Goal: Task Accomplishment & Management: Manage account settings

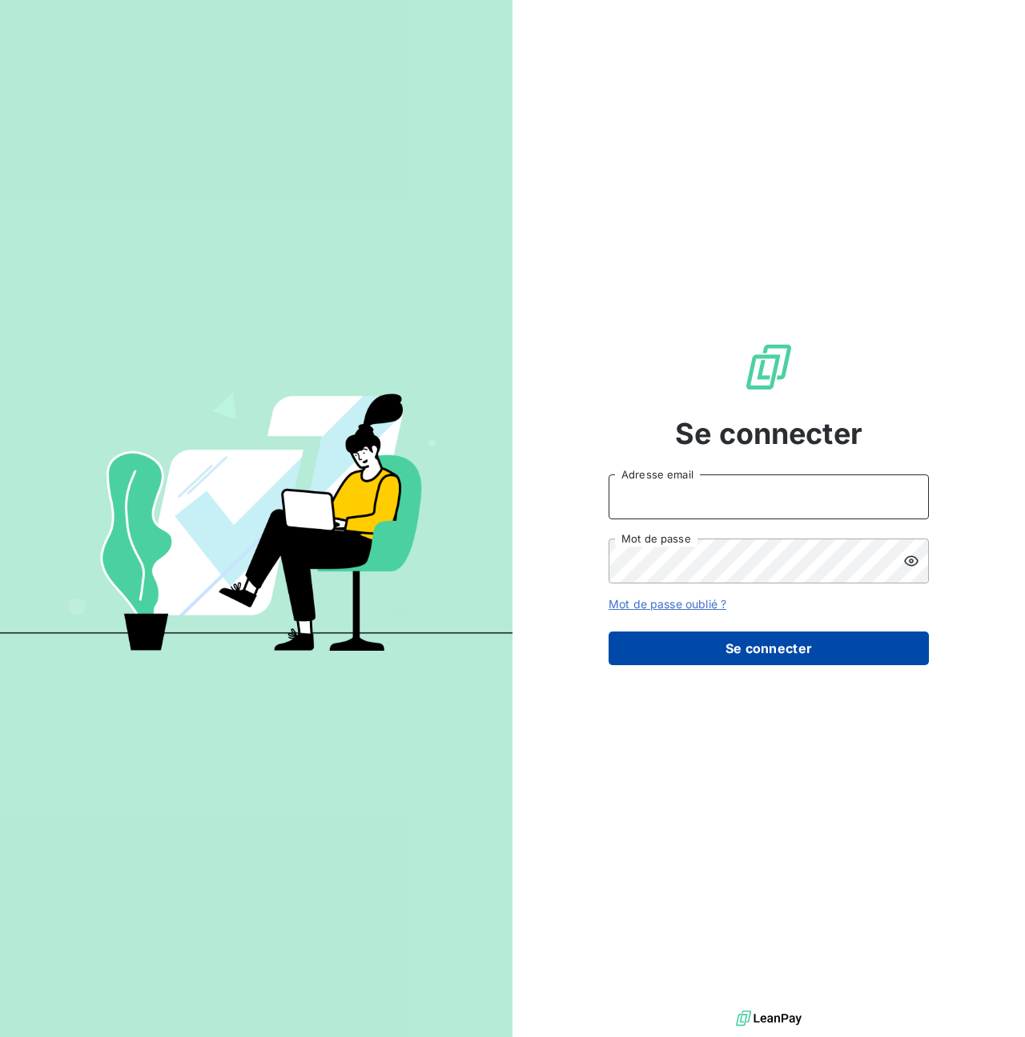
type input "[PERSON_NAME][EMAIL_ADDRESS][PERSON_NAME][DOMAIN_NAME]"
click at [705, 650] on button "Se connecter" at bounding box center [769, 648] width 320 height 34
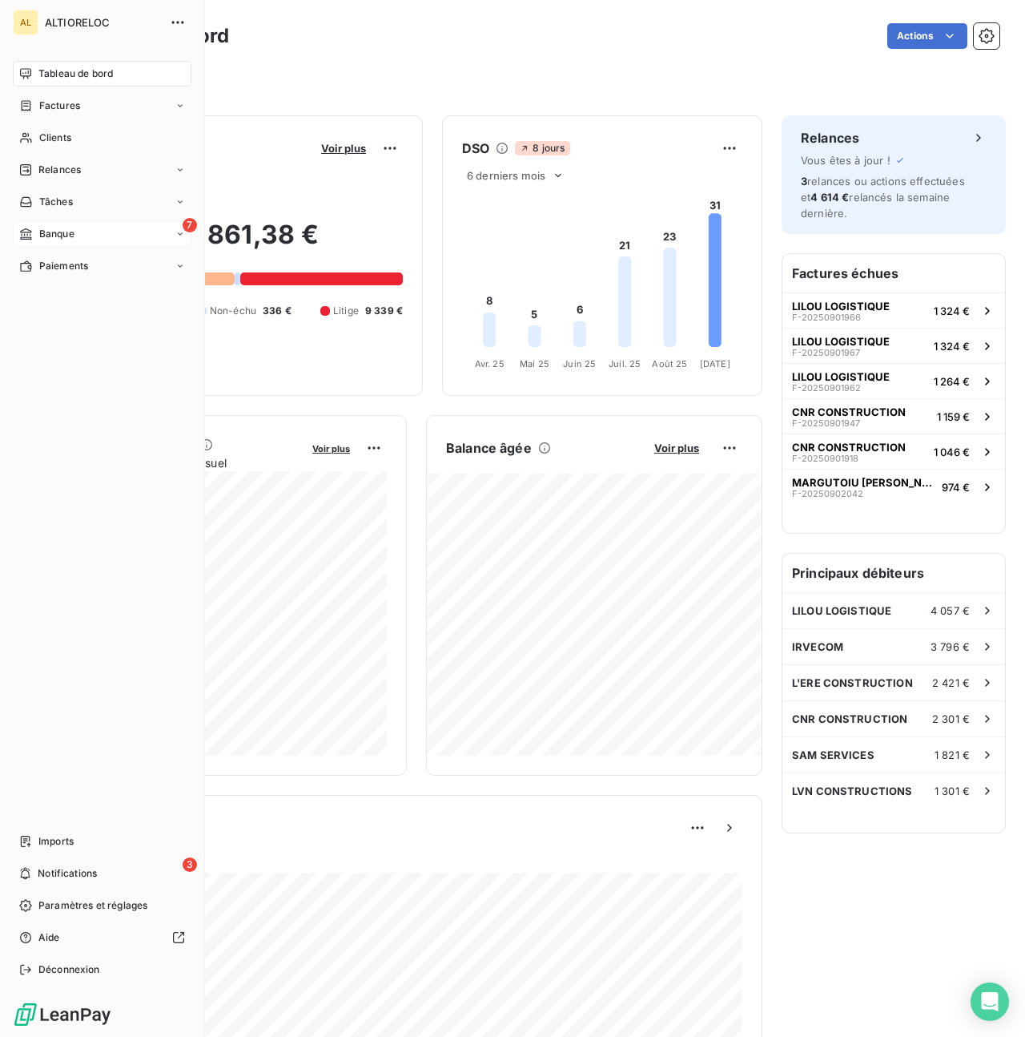
click at [81, 233] on div "7 Banque" at bounding box center [102, 234] width 179 height 26
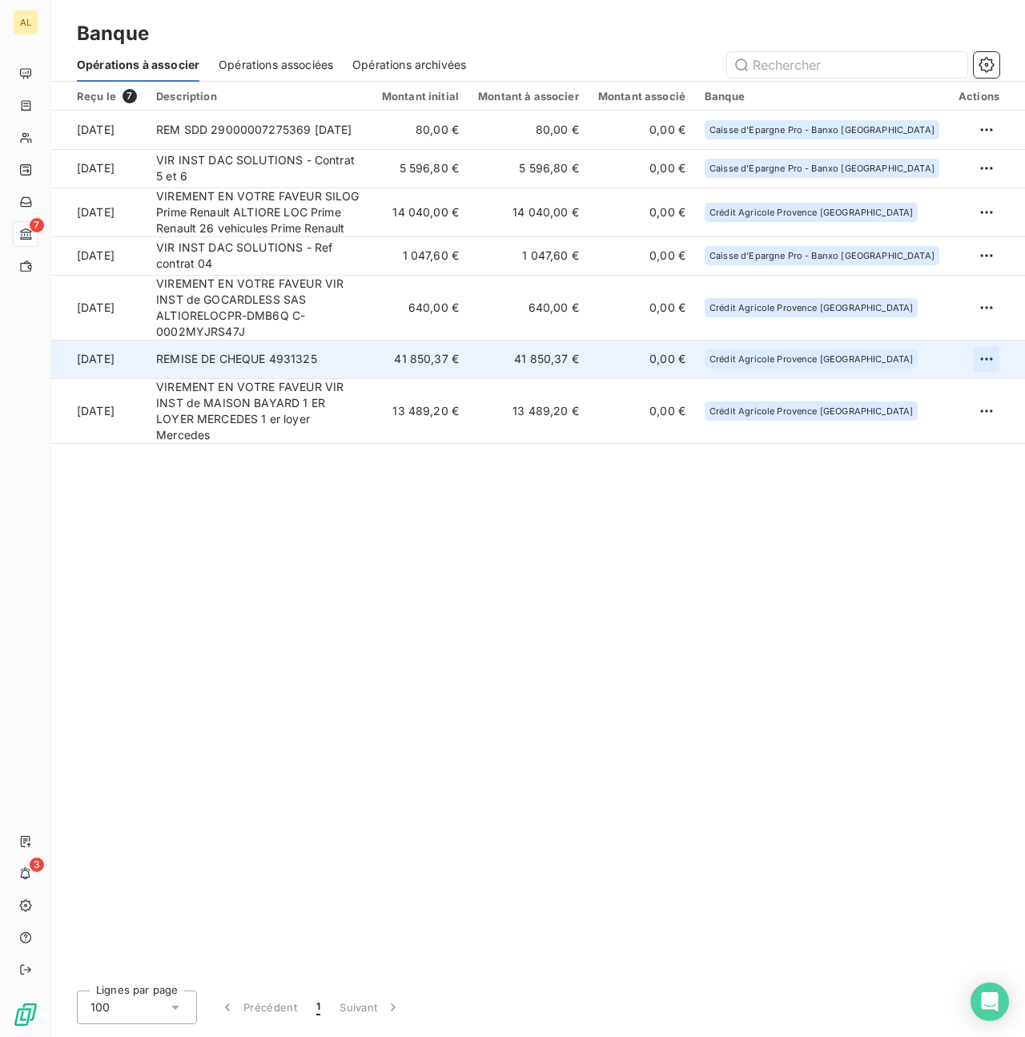
click at [985, 338] on html "AL 7 3 Banque Opérations à associer Opérations associées Opérations archivées R…" at bounding box center [512, 518] width 1025 height 1037
click at [899, 385] on div "Archiver l’opération" at bounding box center [930, 378] width 123 height 26
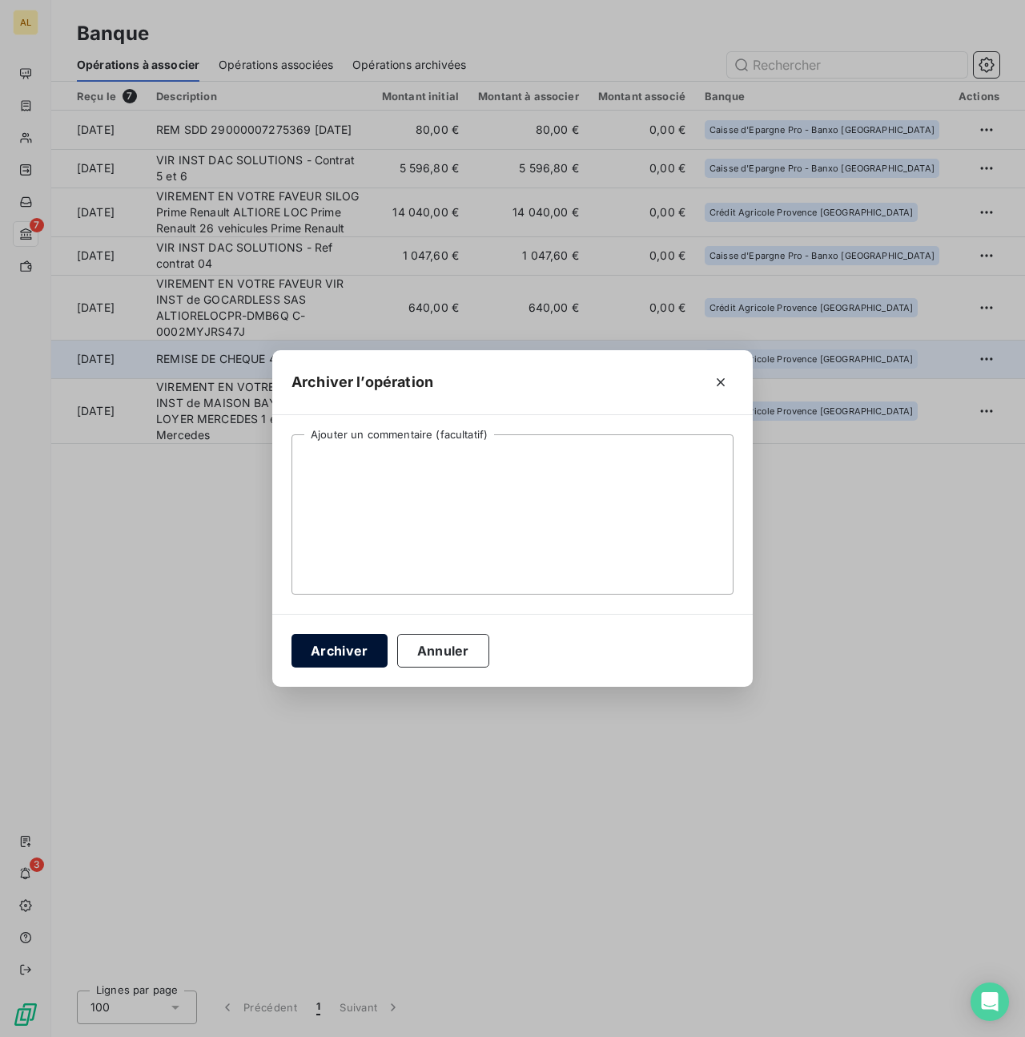
click at [344, 661] on button "Archiver" at bounding box center [340, 651] width 96 height 34
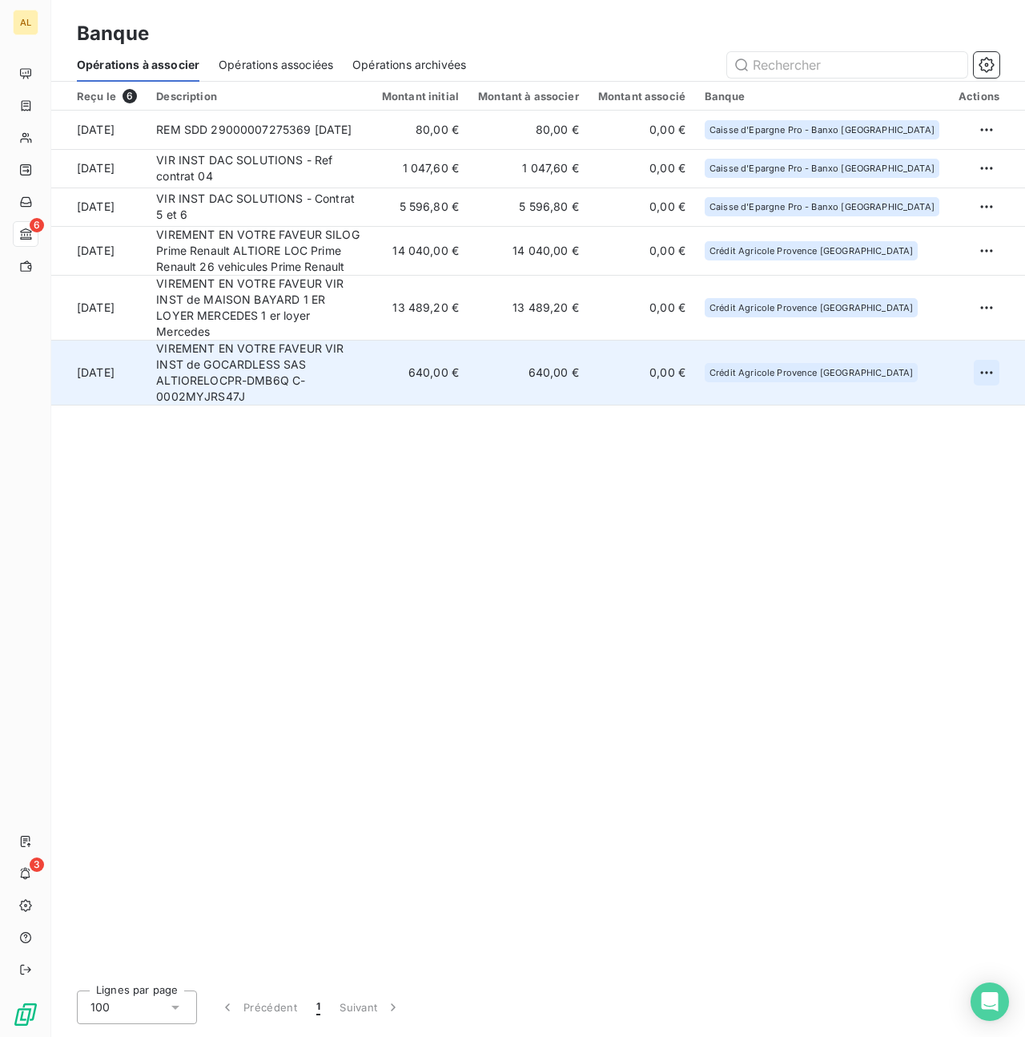
click at [989, 350] on html "AL 6 3 Banque Opérations à associer Opérations associées Opérations archivées R…" at bounding box center [512, 518] width 1025 height 1037
click at [905, 384] on div "Archiver l’opération" at bounding box center [930, 384] width 123 height 26
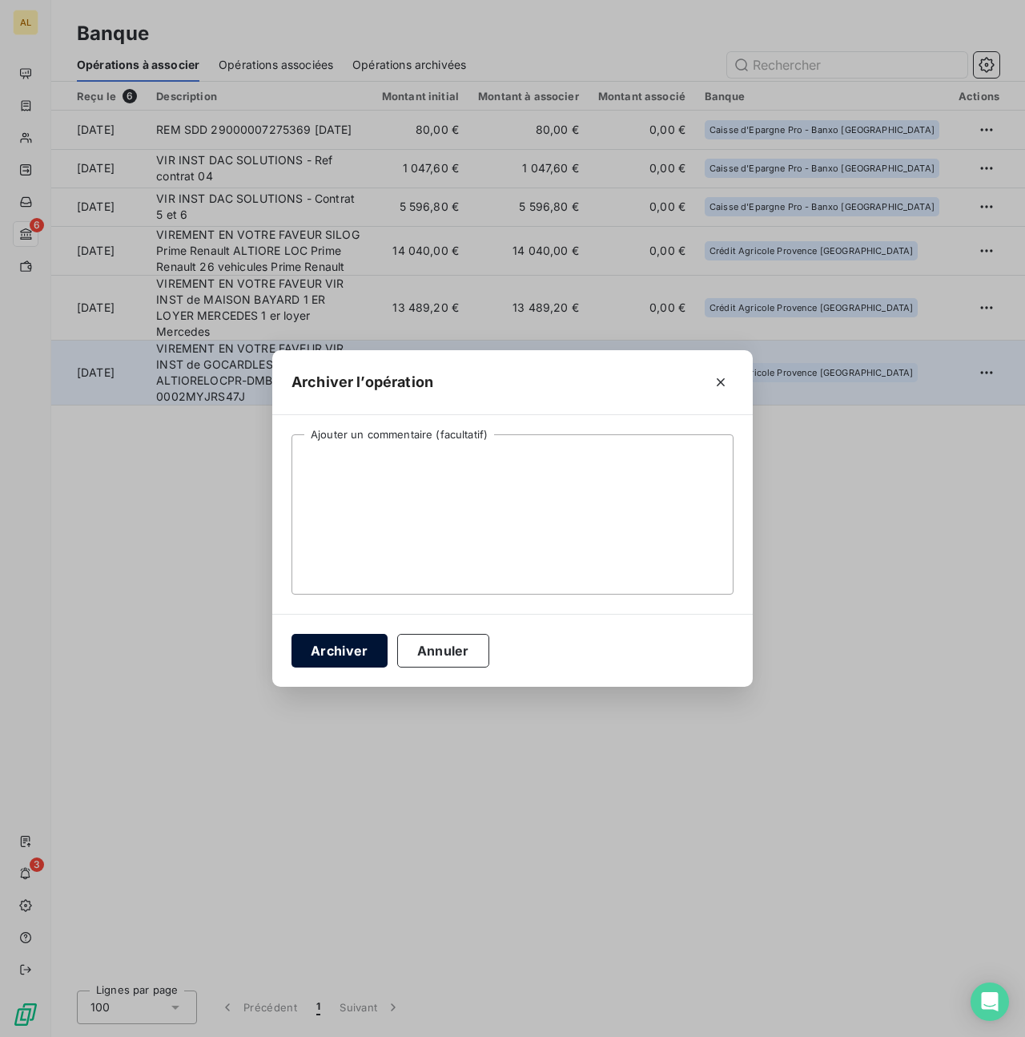
click at [339, 663] on button "Archiver" at bounding box center [340, 651] width 96 height 34
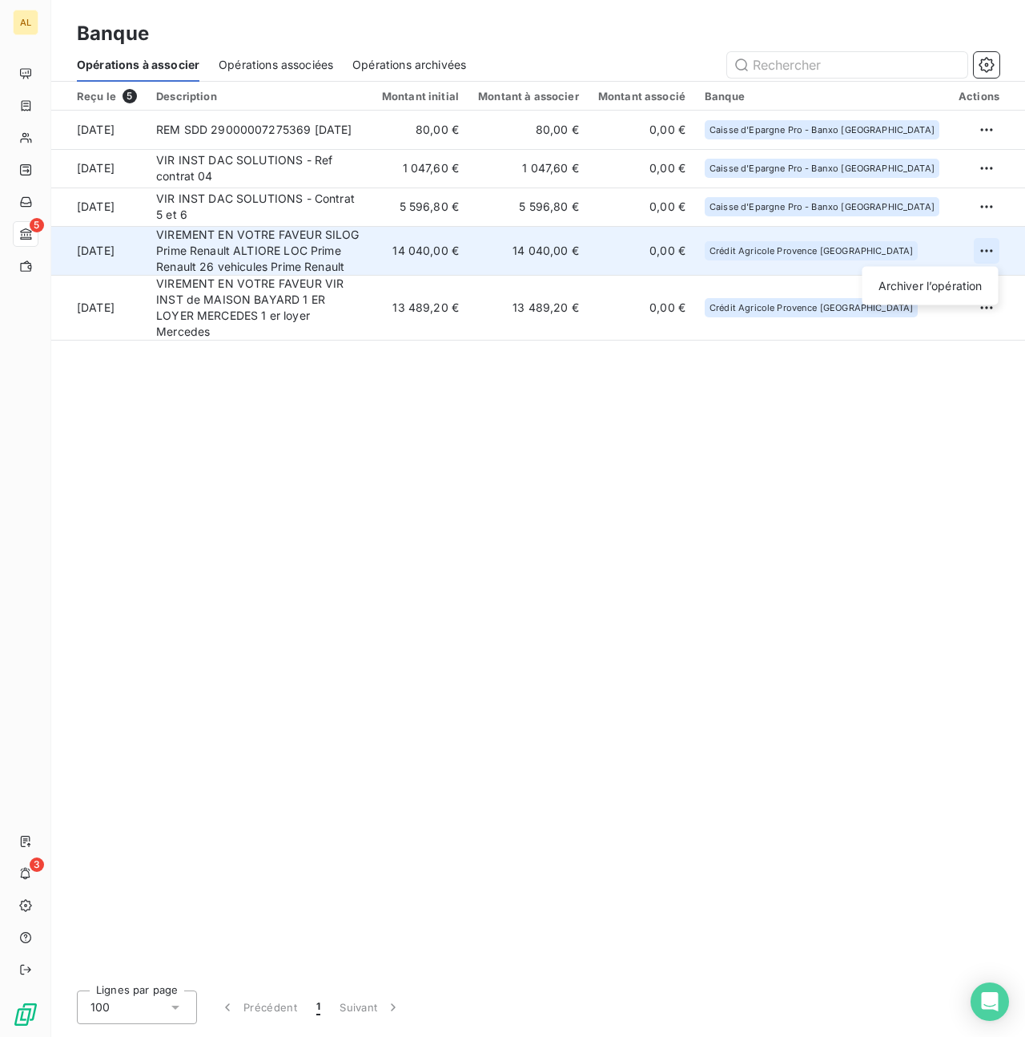
click at [981, 256] on html "AL 5 3 Banque Opérations à associer Opérations associées Opérations archivées R…" at bounding box center [512, 518] width 1025 height 1037
click at [932, 279] on div "Archiver l’opération" at bounding box center [930, 286] width 123 height 26
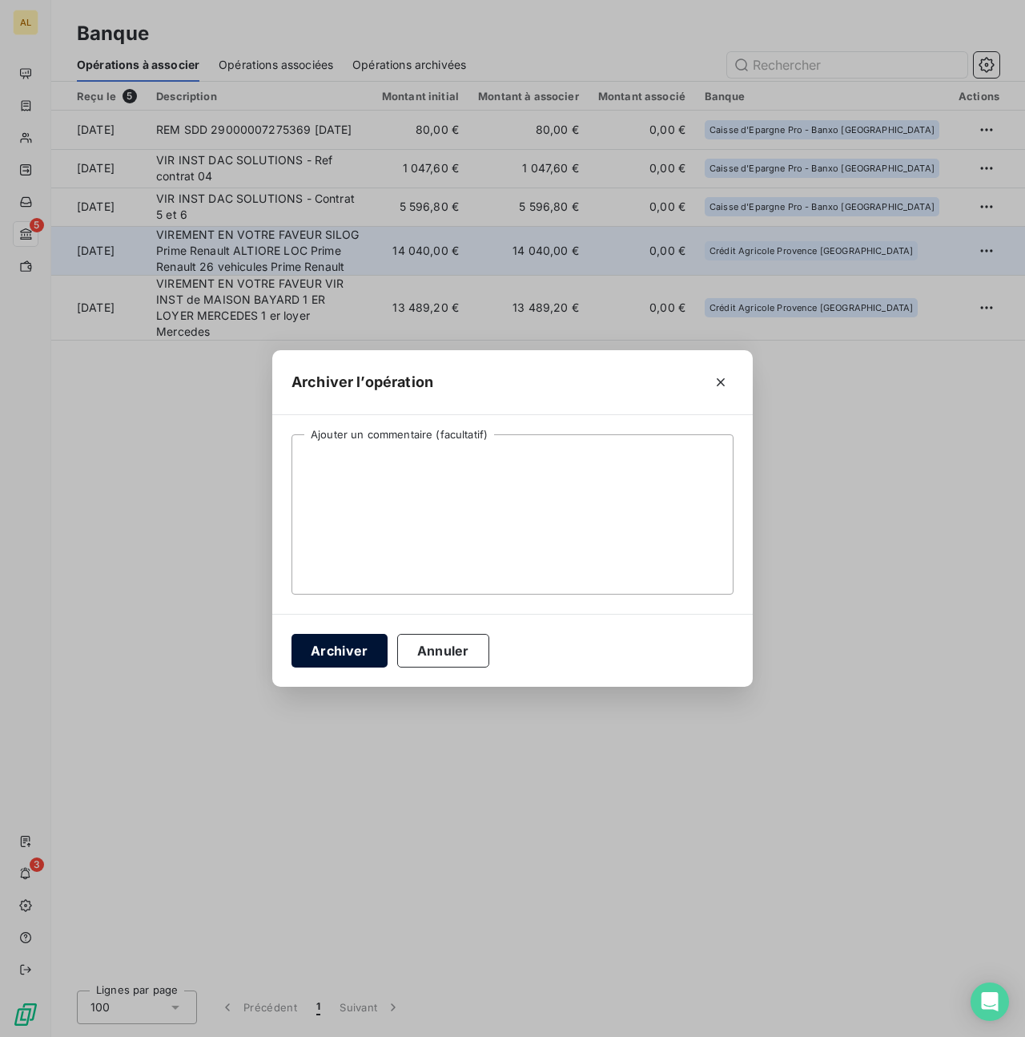
click at [333, 655] on button "Archiver" at bounding box center [340, 651] width 96 height 34
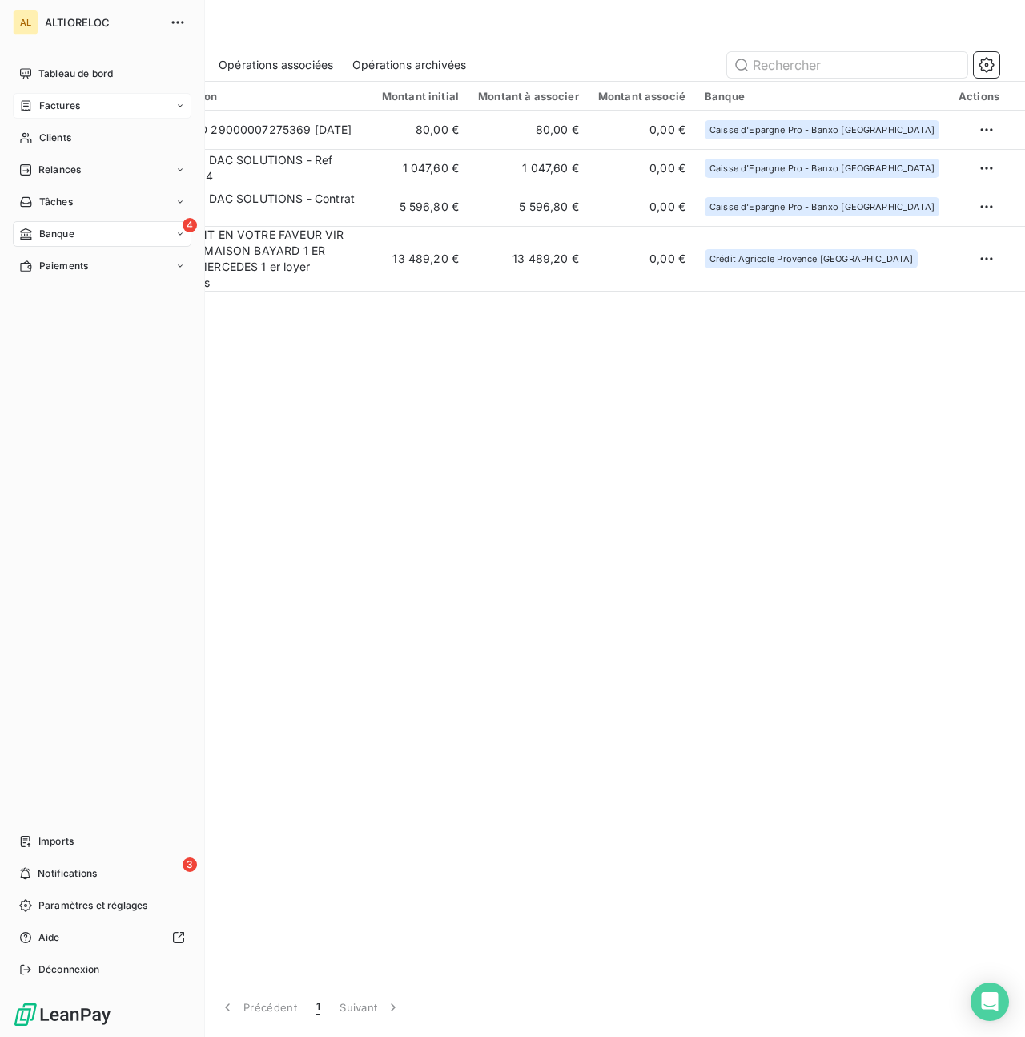
click at [44, 104] on span "Factures" at bounding box center [59, 106] width 41 height 14
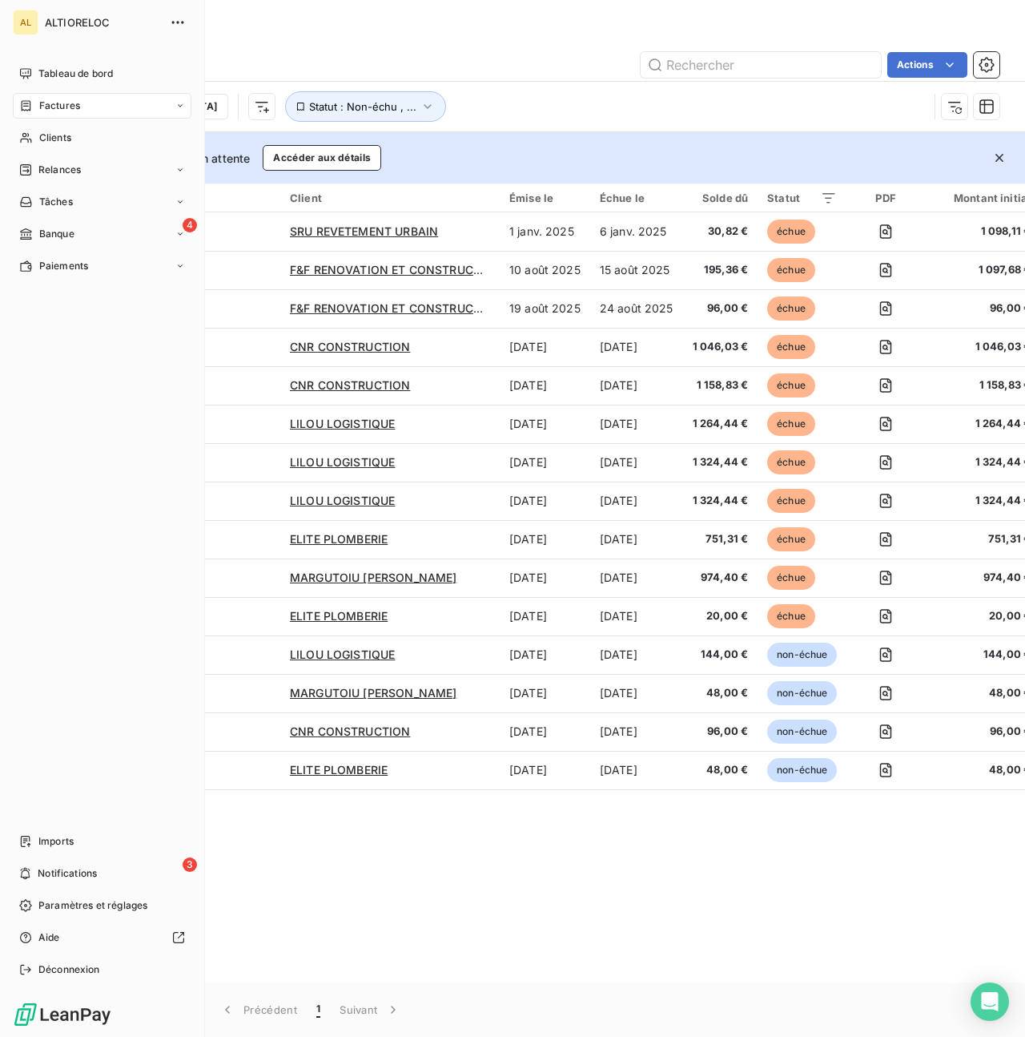
click at [17, 309] on div "Tableau de bord Factures Clients Relances Tâches 4 Banque Paiements Imports 3 N…" at bounding box center [102, 521] width 179 height 921
click at [75, 260] on span "Paiements" at bounding box center [63, 266] width 49 height 14
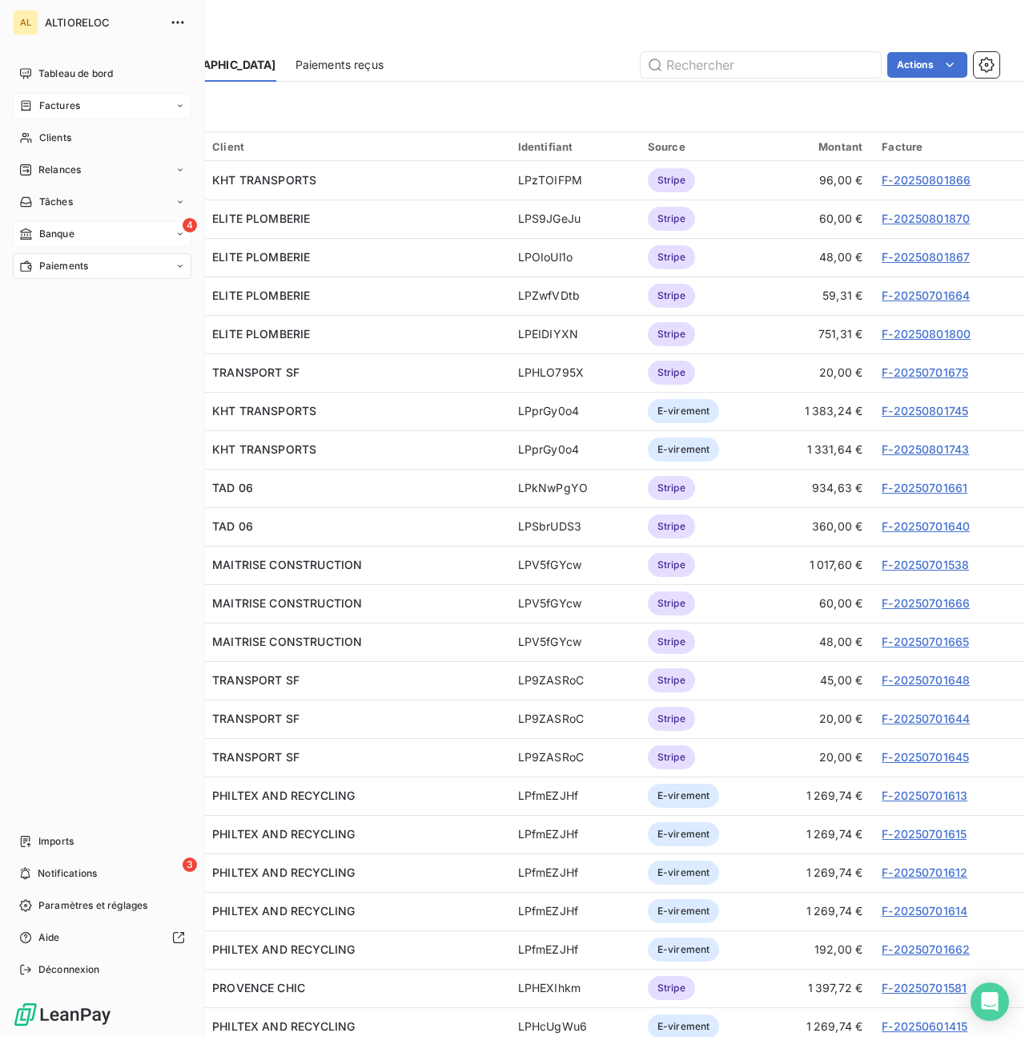
click at [46, 238] on span "Banque" at bounding box center [56, 234] width 35 height 14
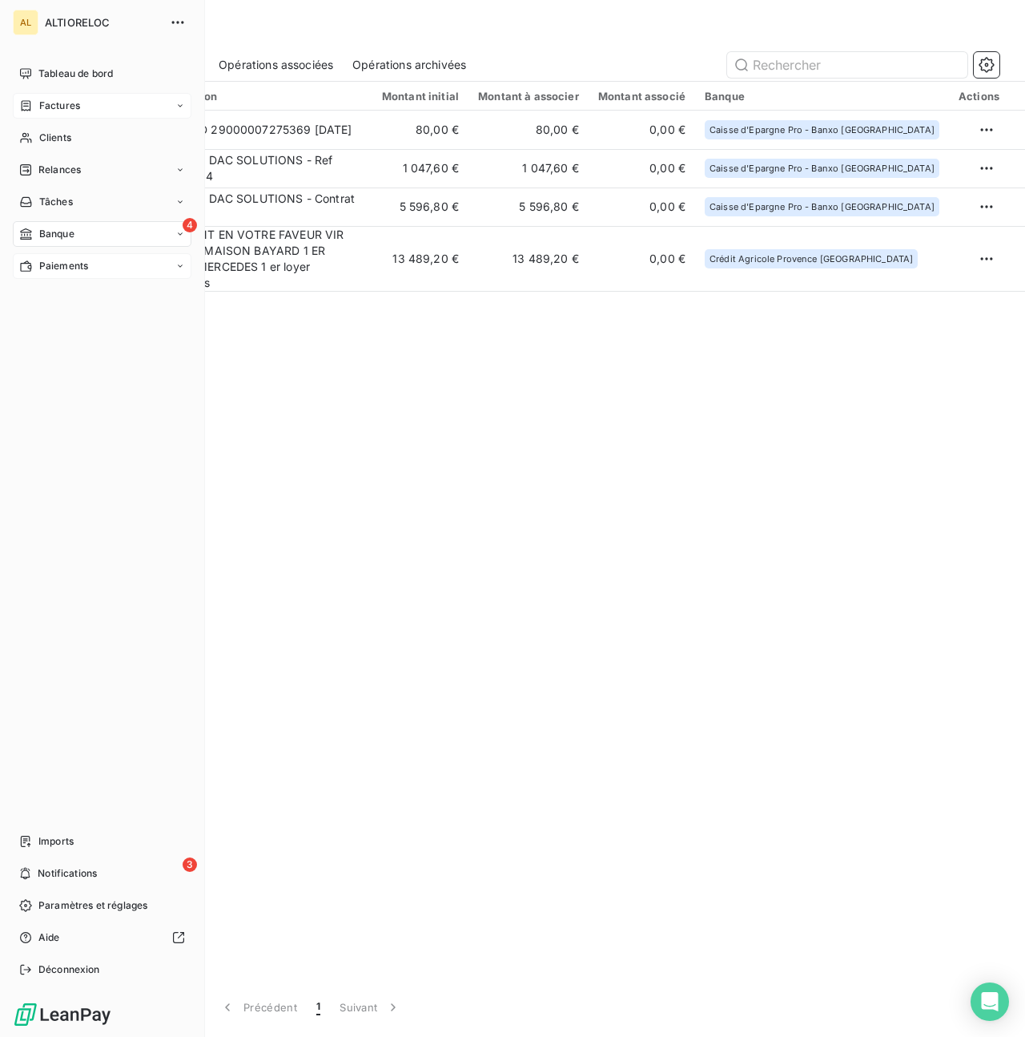
click at [42, 104] on span "Factures" at bounding box center [59, 106] width 41 height 14
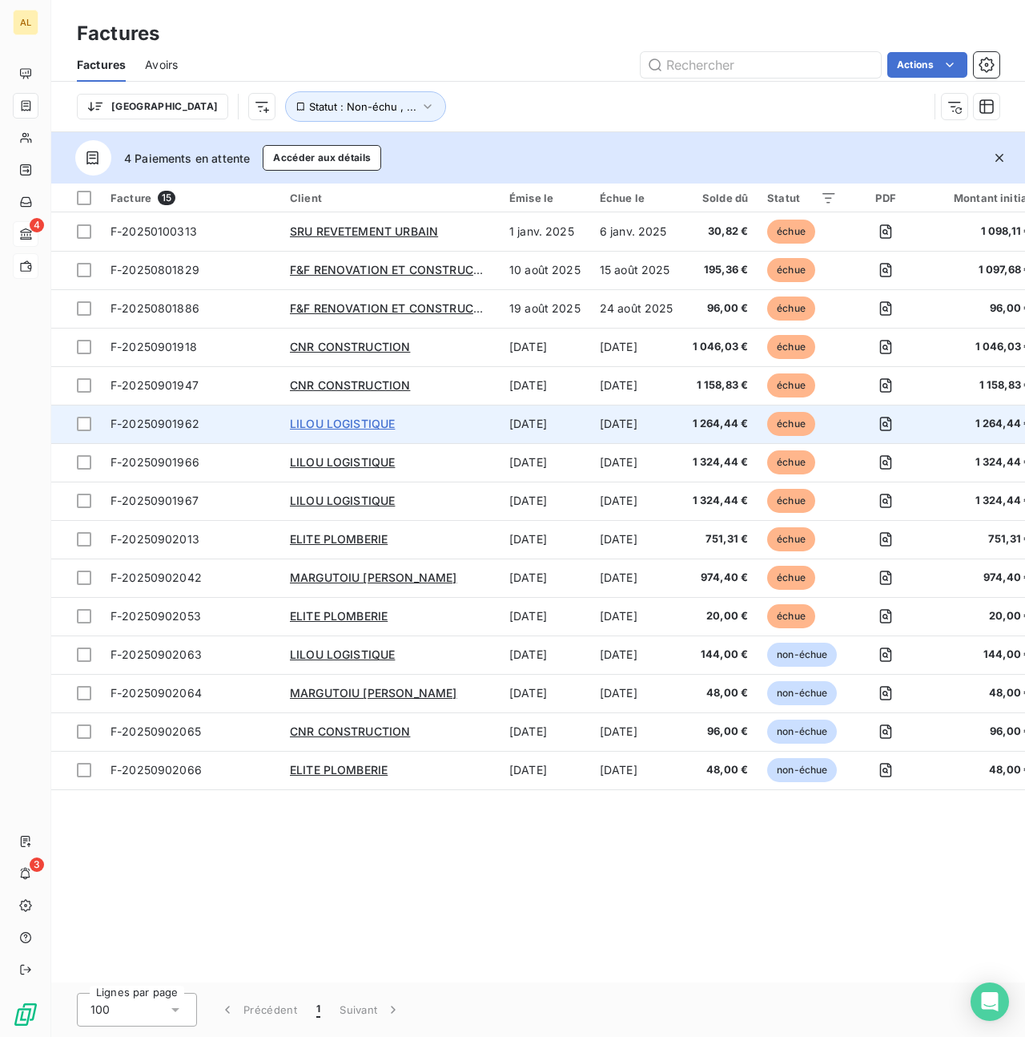
click at [365, 428] on span "LILOU LOGISTIQUE" at bounding box center [342, 424] width 105 height 14
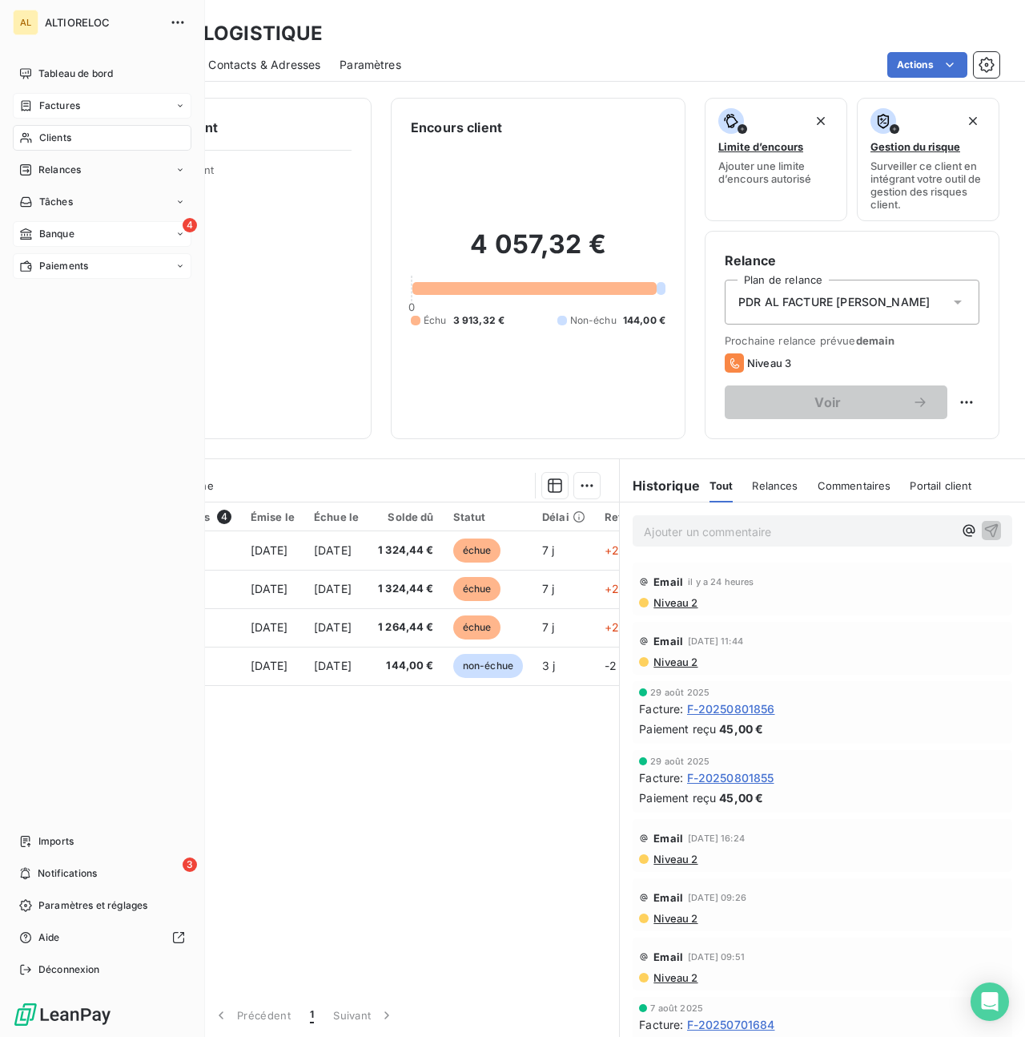
click at [46, 232] on span "Banque" at bounding box center [56, 234] width 35 height 14
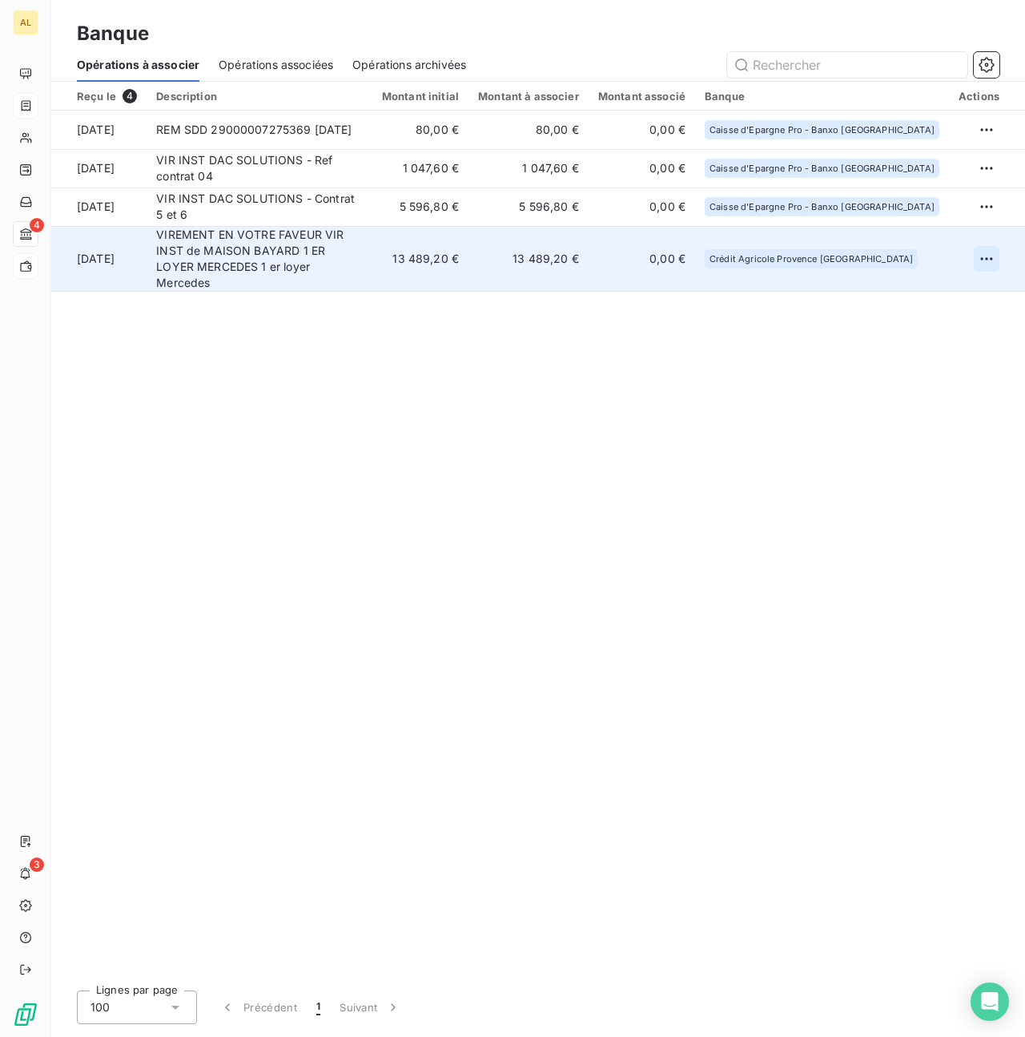
click at [992, 251] on html "AL 4 3 Banque Opérations à associer Opérations associées Opérations archivées R…" at bounding box center [512, 518] width 1025 height 1037
click at [926, 295] on div "Archiver l’opération" at bounding box center [930, 286] width 123 height 26
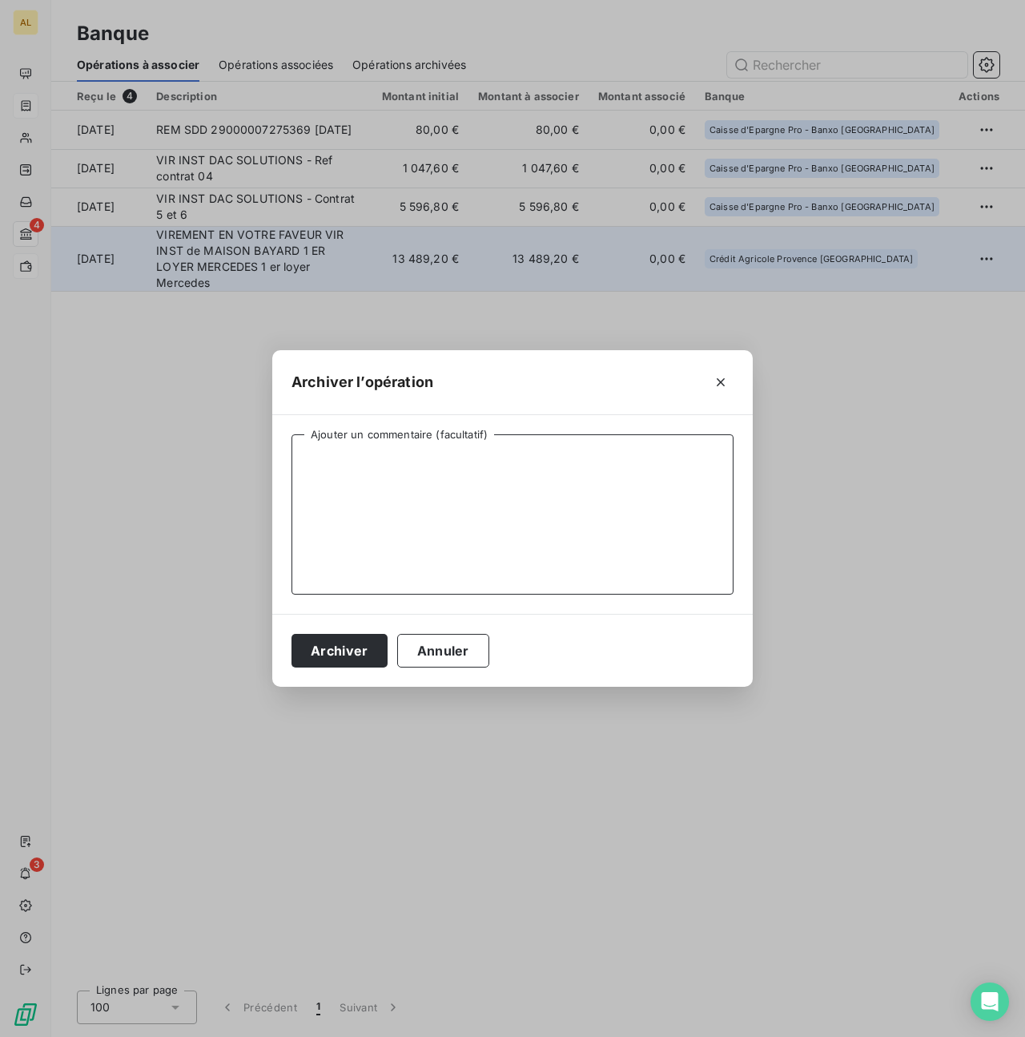
click at [538, 455] on textarea "Ajouter un commentaire (facultatif)" at bounding box center [513, 514] width 442 height 160
type textarea "a"
type textarea "paiement 1er loyer contrat Mercedes Sprinter"
click at [364, 656] on button "Archiver" at bounding box center [340, 651] width 96 height 34
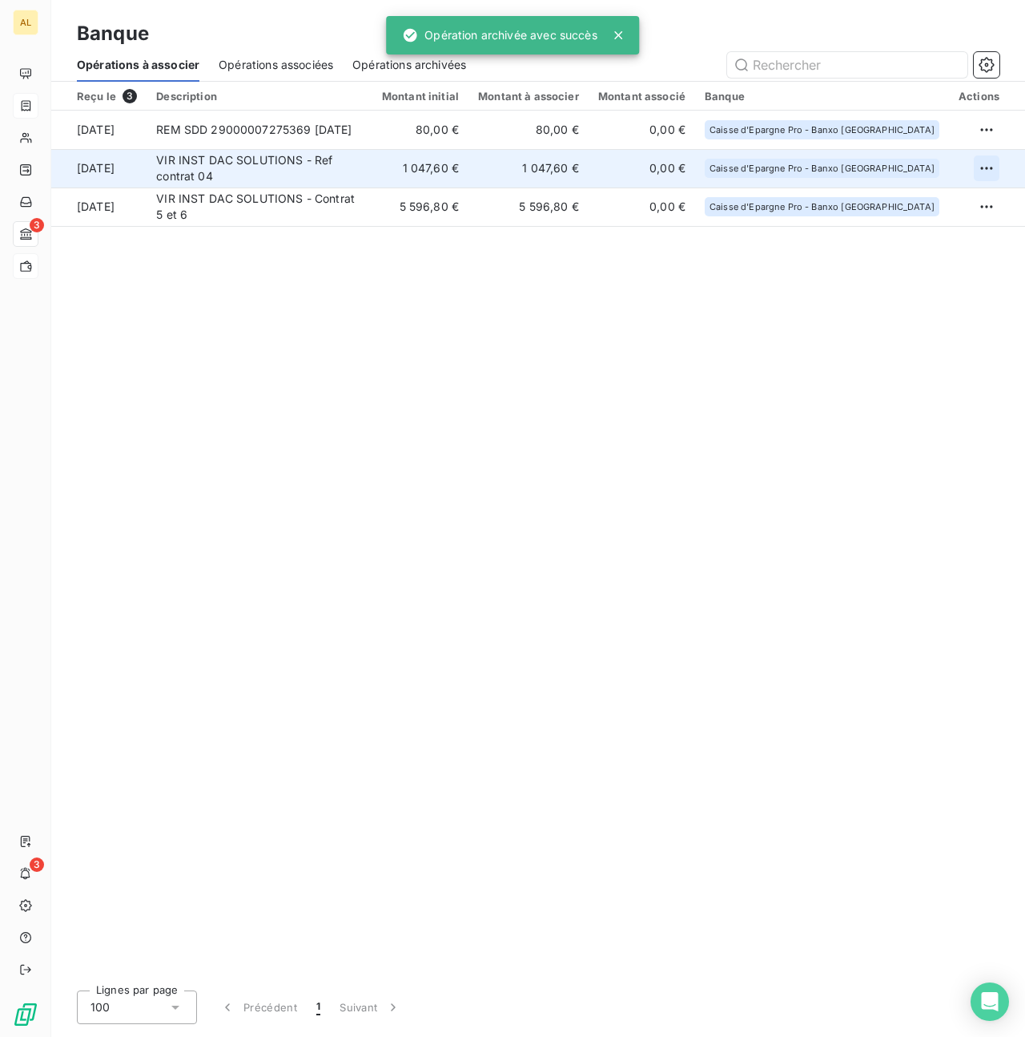
click at [988, 165] on html "AL 3 3 Banque Opérations à associer Opérations associées Opérations archivées R…" at bounding box center [512, 518] width 1025 height 1037
click at [905, 193] on div "Archiver l’opération" at bounding box center [930, 204] width 123 height 26
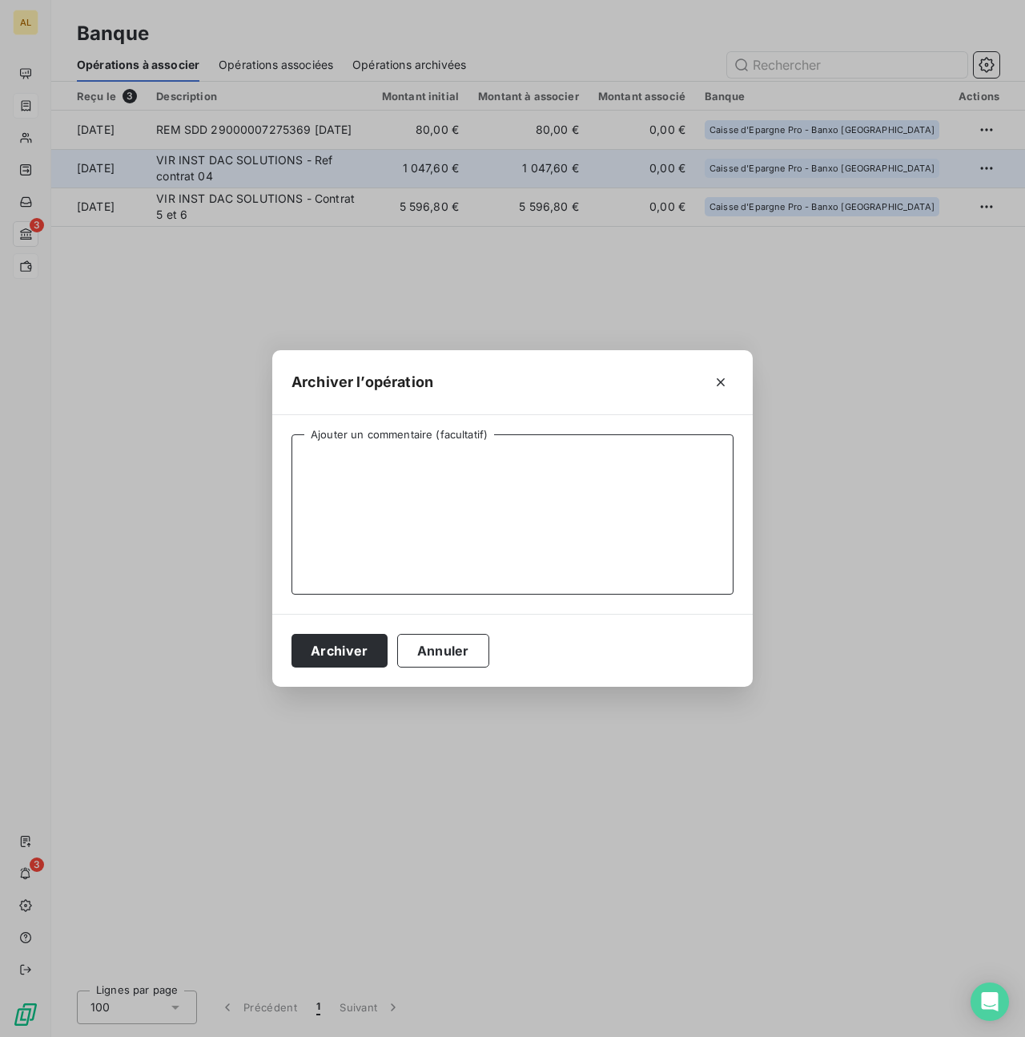
click at [491, 464] on textarea "Ajouter un commentaire (facultatif)" at bounding box center [513, 514] width 442 height 160
type textarea "solde loyers impayés ctr 3 et ctr [DATE]"
click at [333, 647] on button "Archiver" at bounding box center [340, 651] width 96 height 34
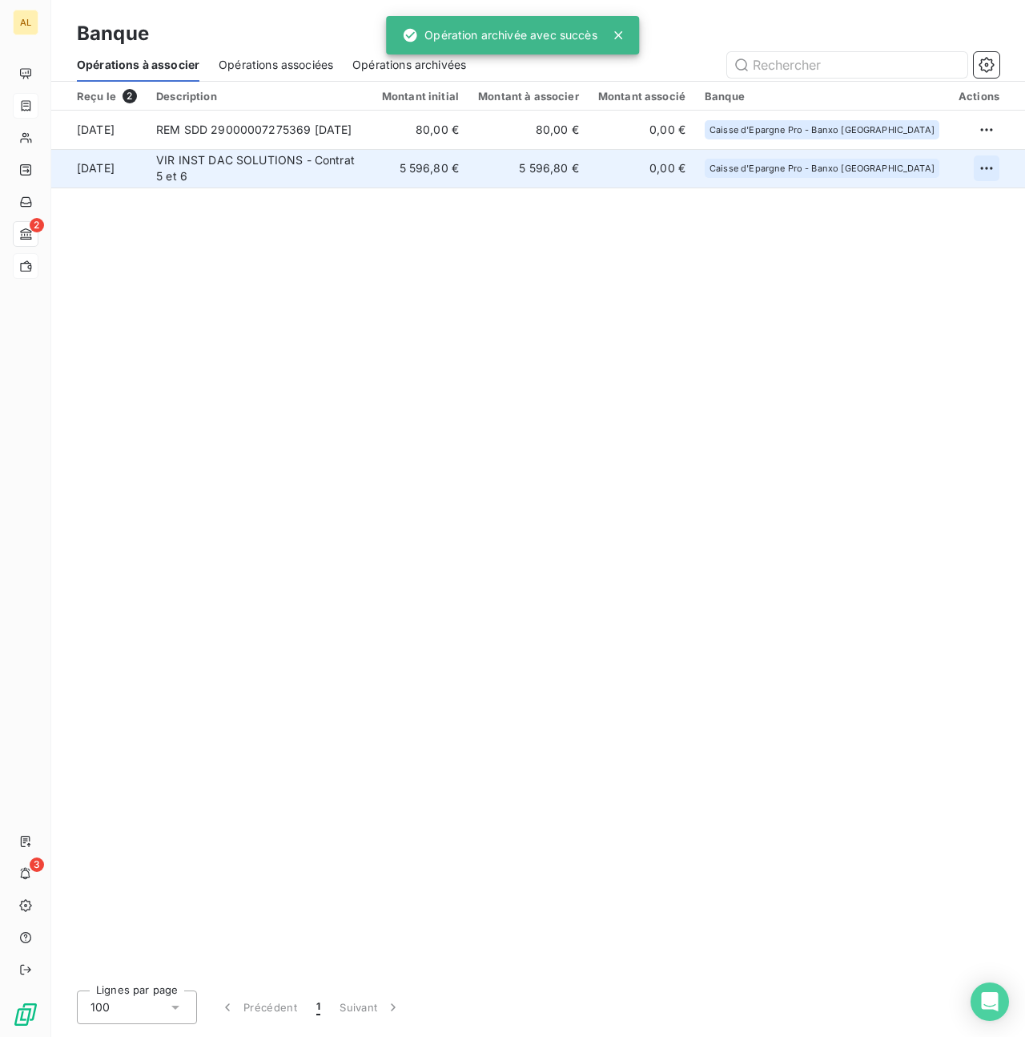
click at [985, 165] on html "AL 2 3 Banque Opérations à associer Opérations associées Opérations archivées R…" at bounding box center [512, 518] width 1025 height 1037
click at [941, 196] on div "Archiver l’opération" at bounding box center [930, 204] width 123 height 26
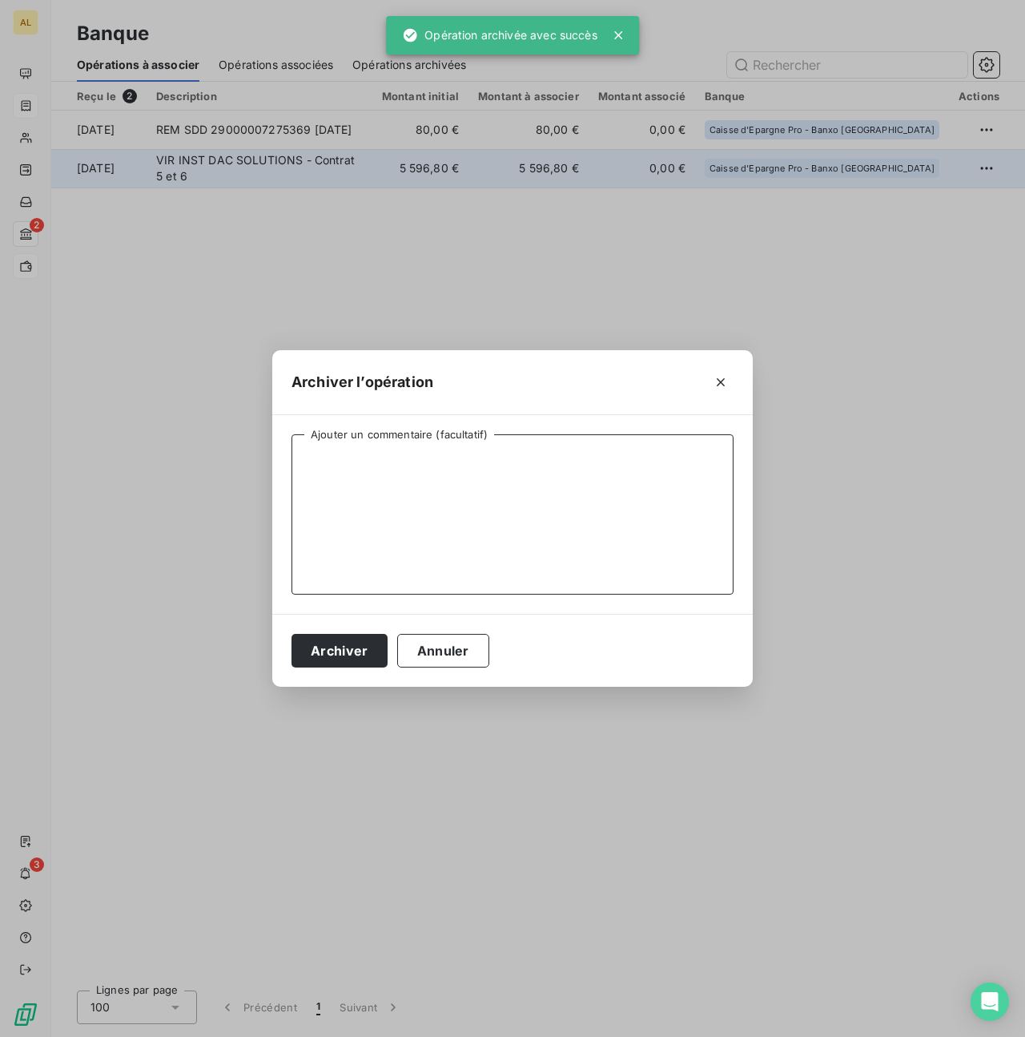
click at [449, 480] on textarea "Ajouter un commentaire (facultatif)" at bounding box center [513, 514] width 442 height 160
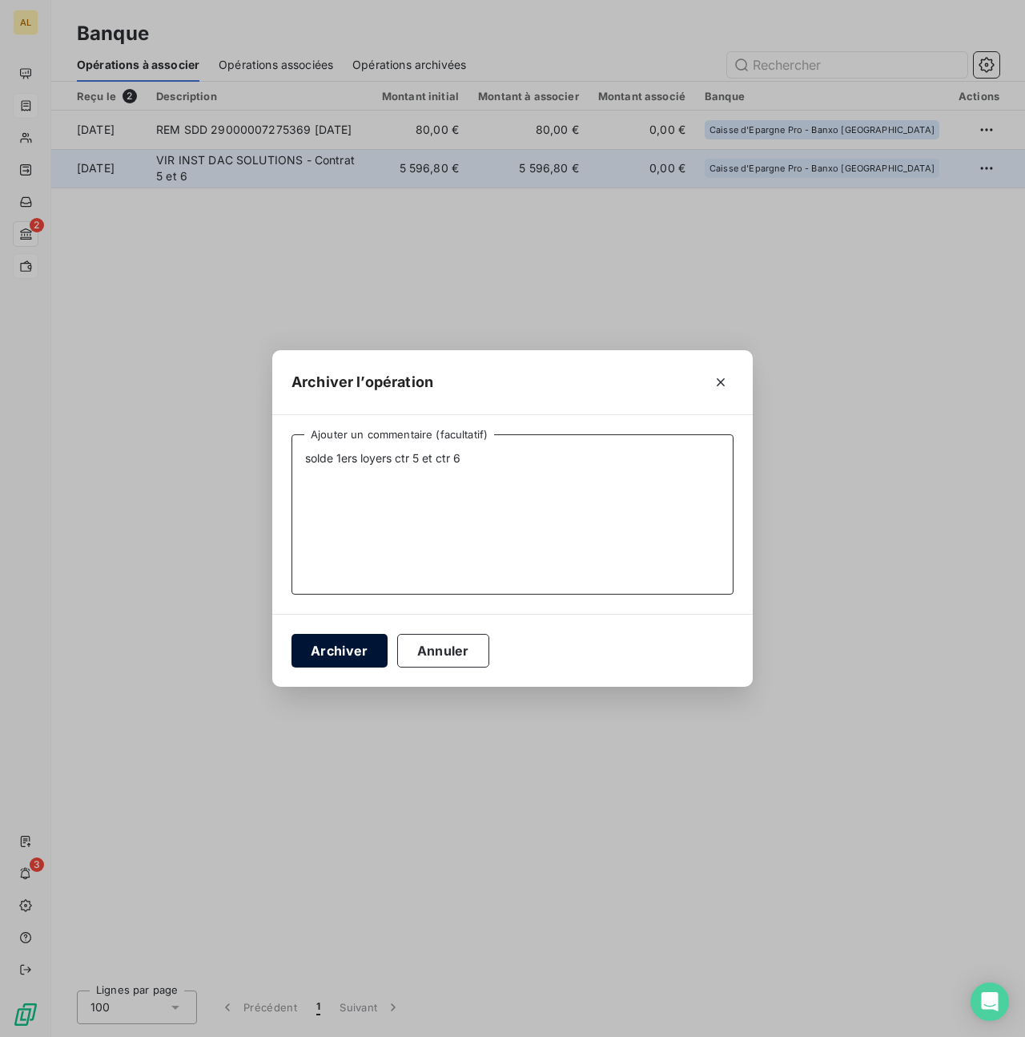
type textarea "solde 1ers loyers ctr 5 et ctr 6"
click at [349, 652] on button "Archiver" at bounding box center [340, 651] width 96 height 34
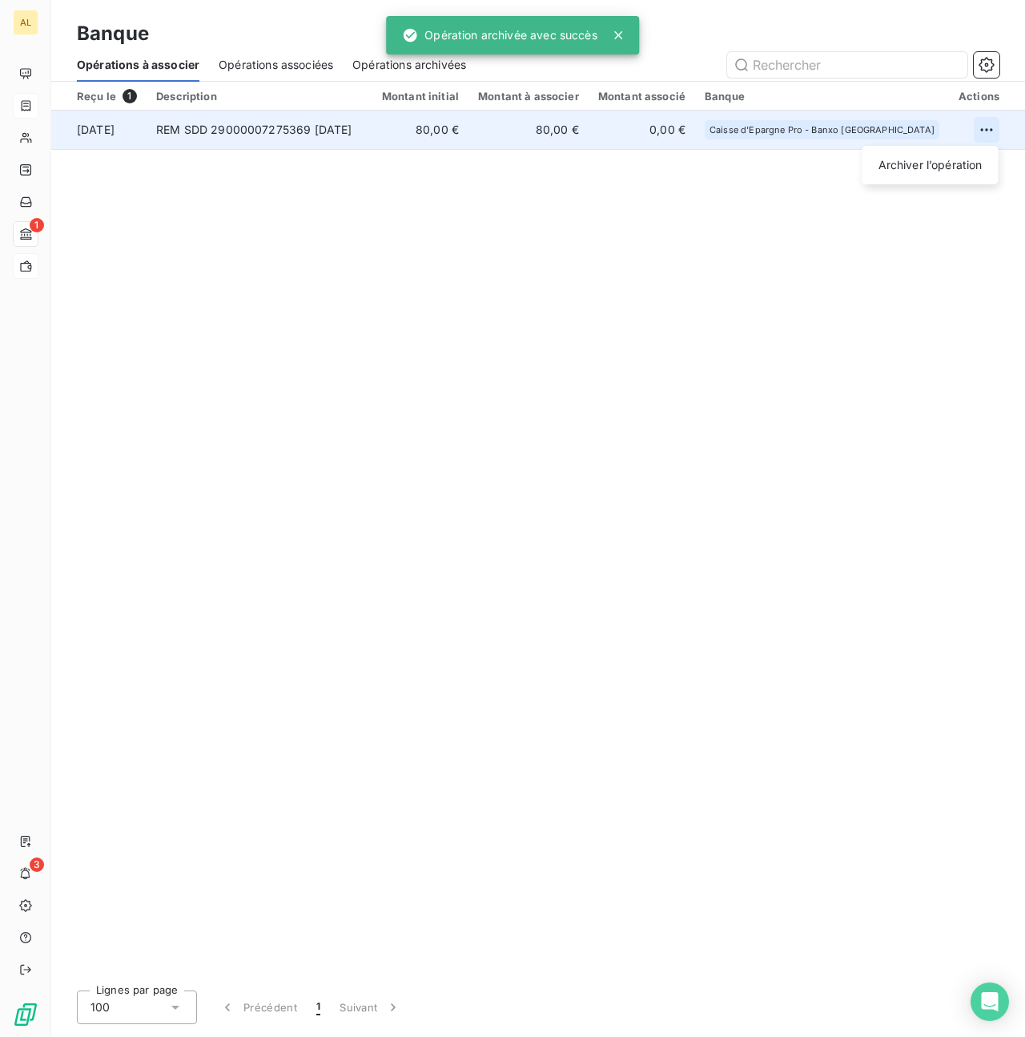
click at [997, 121] on html "AL 1 3 Banque Opérations à associer Opérations associées Opérations archivées R…" at bounding box center [512, 518] width 1025 height 1037
click at [933, 159] on div "Archiver l’opération" at bounding box center [930, 165] width 123 height 26
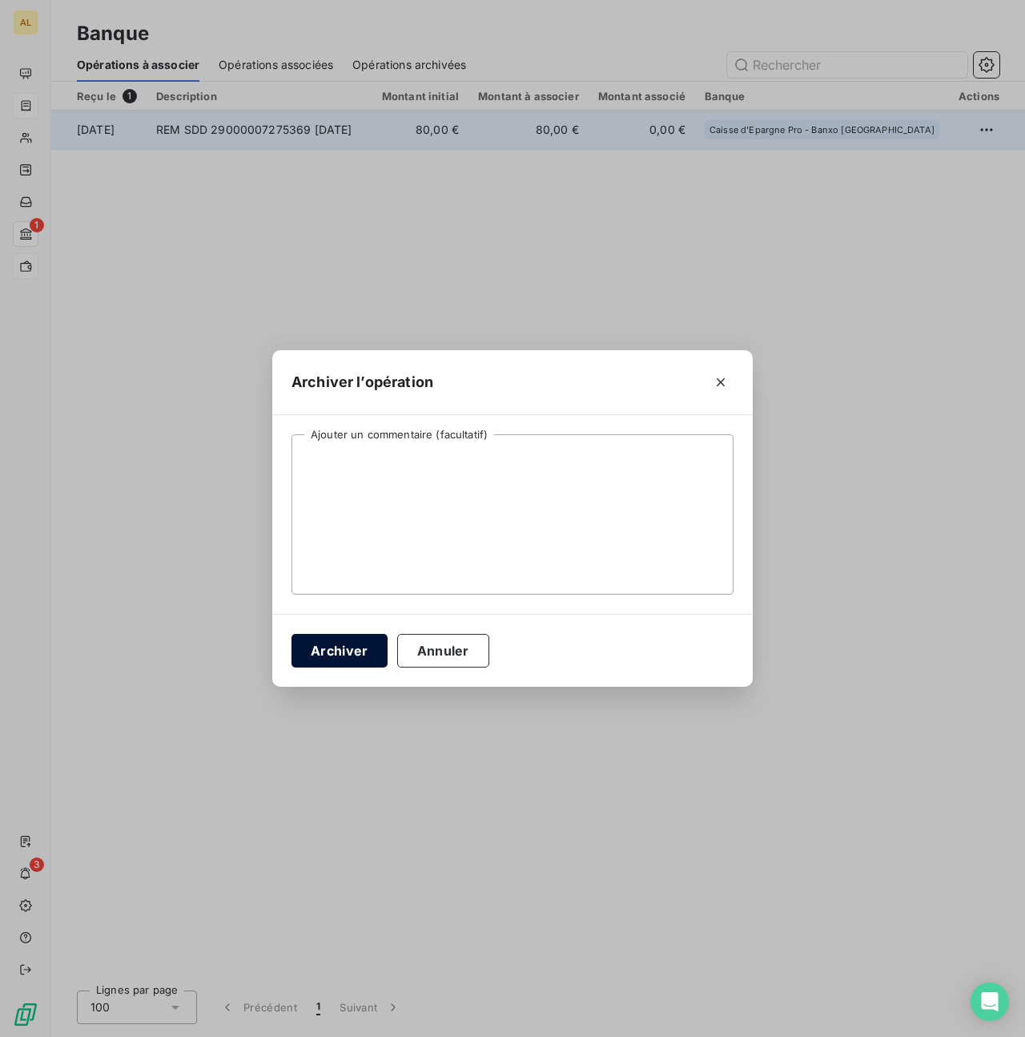
click at [330, 657] on button "Archiver" at bounding box center [340, 651] width 96 height 34
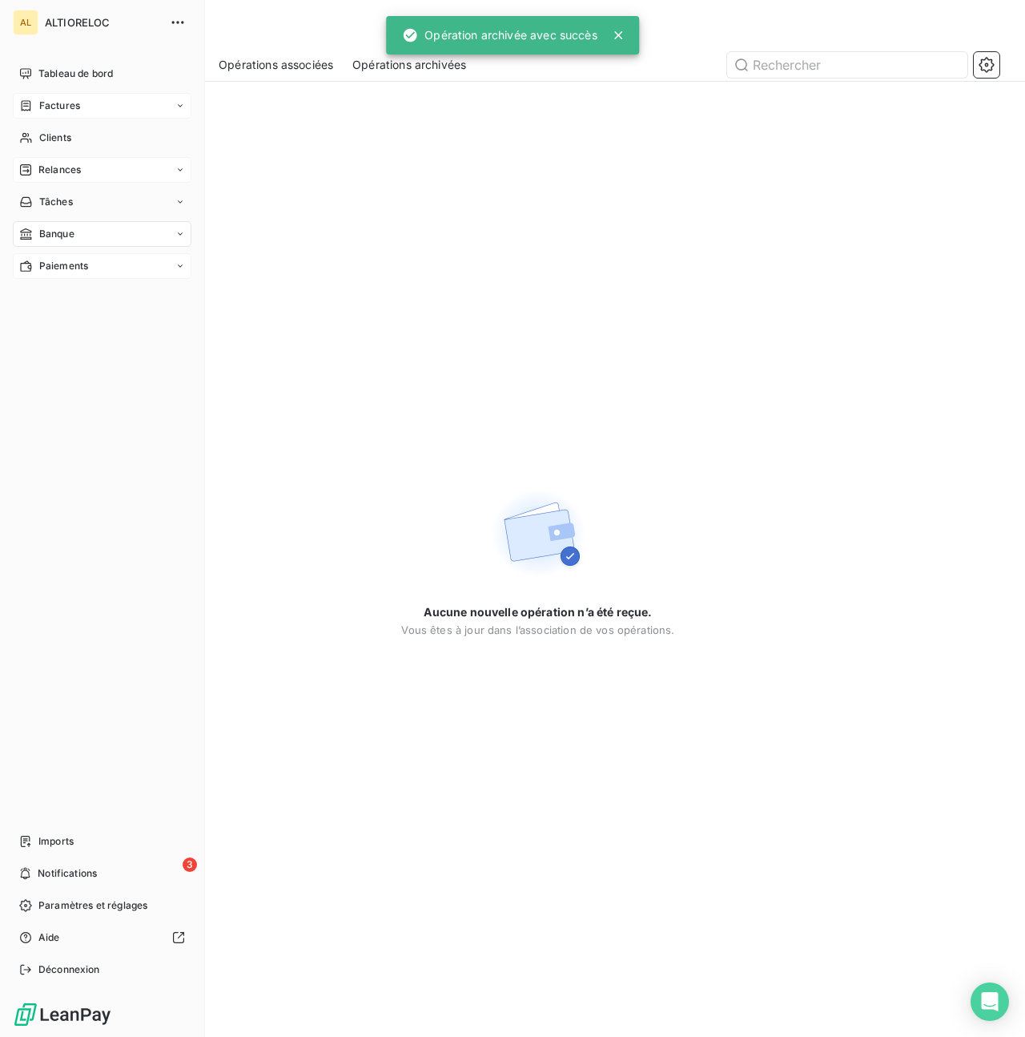
click at [51, 173] on span "Relances" at bounding box center [59, 170] width 42 height 14
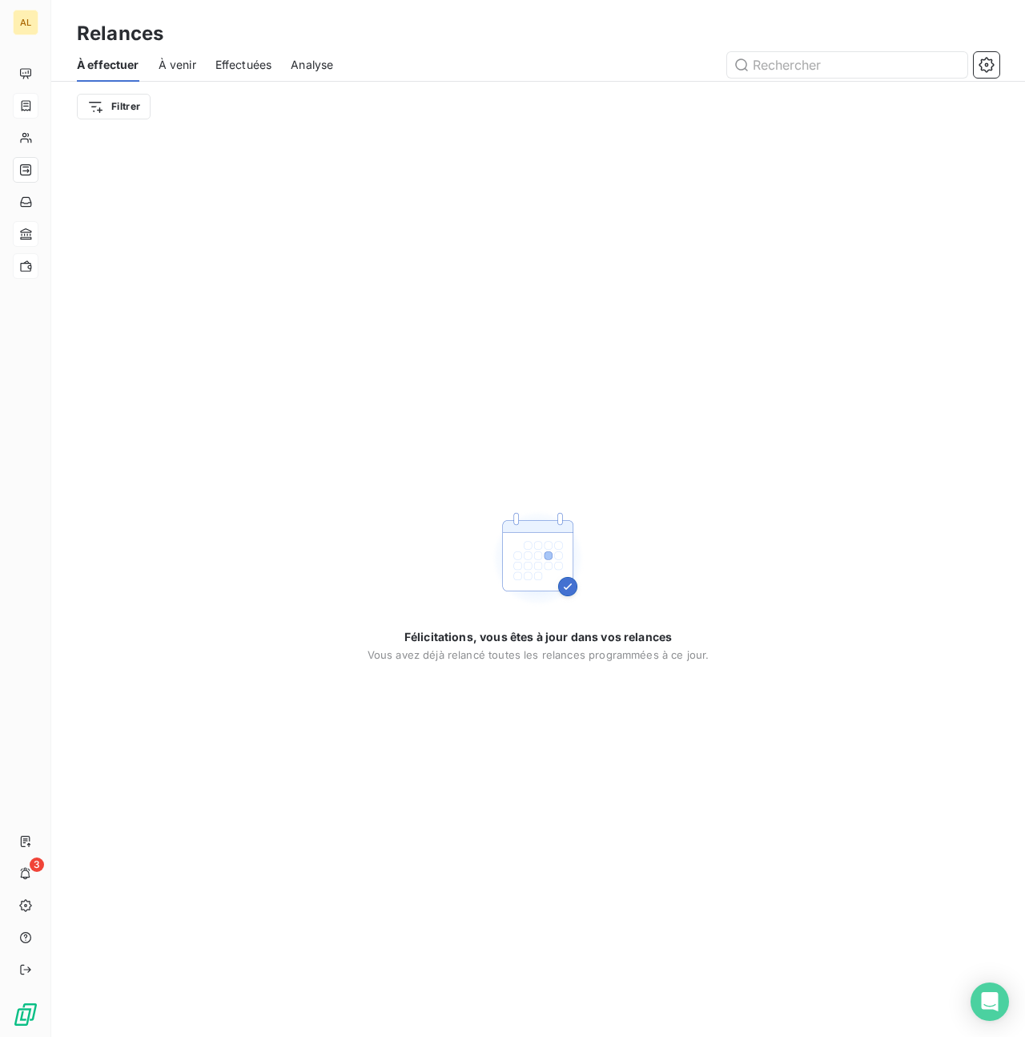
click at [225, 199] on div "Félicitations, vous êtes à jour dans vos relances Vous avez déjà relancé toutes…" at bounding box center [538, 583] width 974 height 905
